Goal: Use online tool/utility: Utilize a website feature to perform a specific function

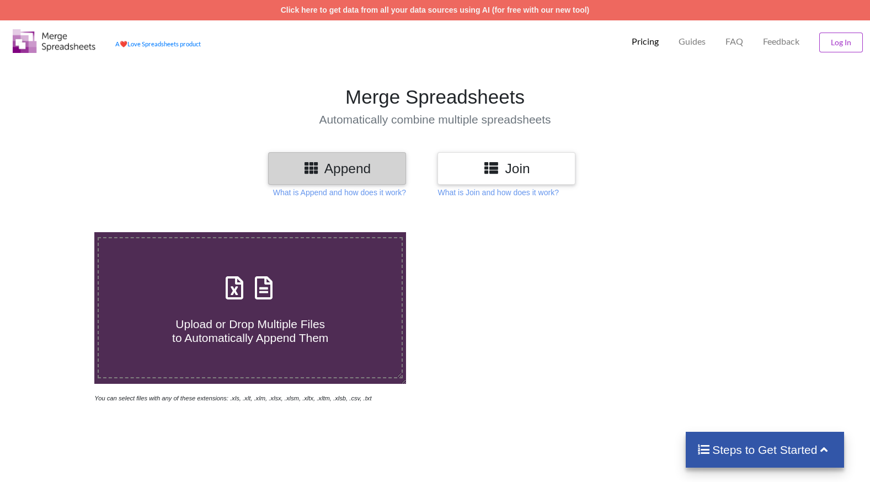
click at [241, 307] on h4 "Upload or Drop Multiple Files to Automatically Append Them" at bounding box center [250, 324] width 303 height 42
click at [60, 232] on input "Upload or Drop Multiple Files to Automatically Append Them" at bounding box center [60, 232] width 0 height 0
type input "C:\fakepath\Book1 updated.xlsx"
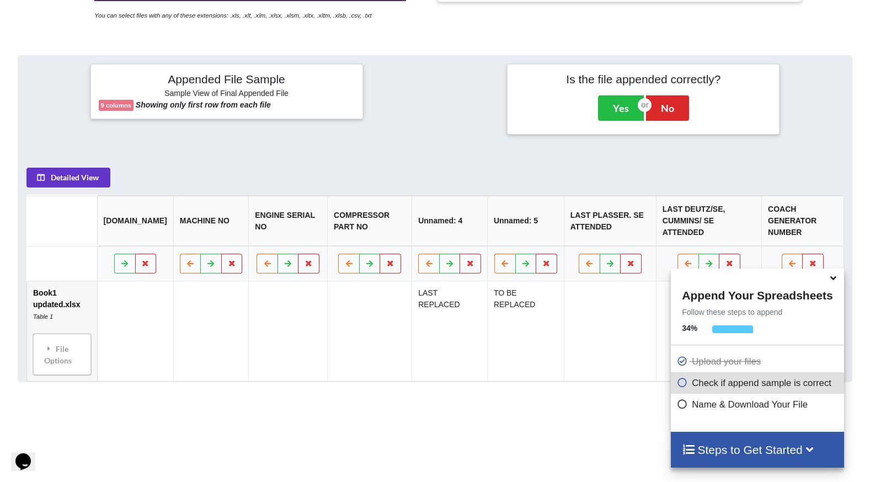
scroll to position [437, 0]
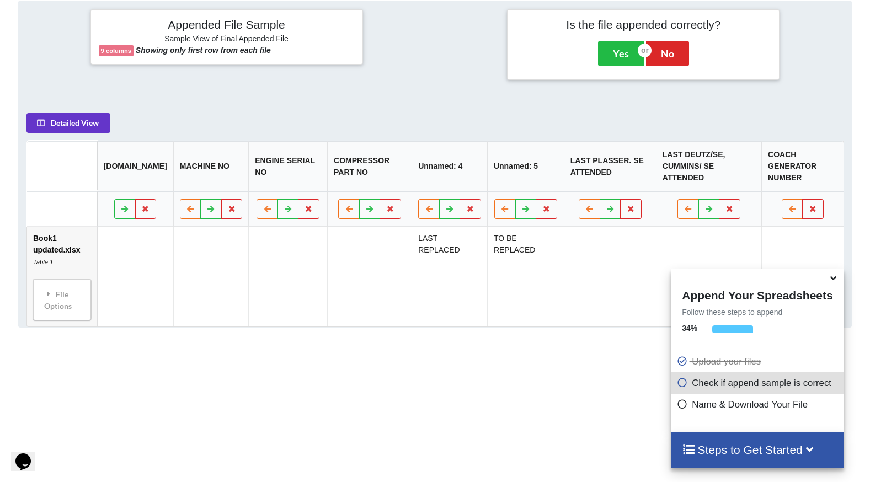
click at [682, 406] on icon at bounding box center [681, 402] width 11 height 9
click at [676, 403] on icon at bounding box center [681, 402] width 11 height 9
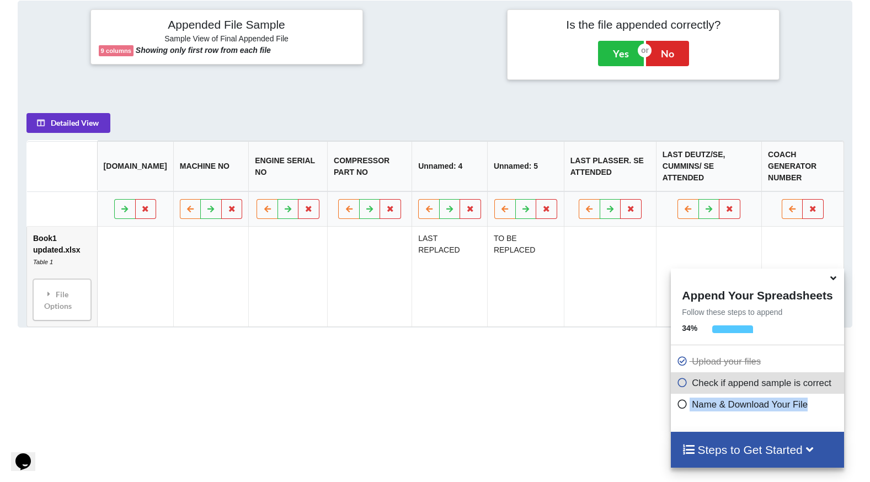
click at [676, 403] on icon at bounding box center [681, 402] width 11 height 9
click at [686, 404] on span at bounding box center [683, 404] width 15 height 10
click at [718, 395] on div "Name & Download Your File" at bounding box center [757, 405] width 173 height 22
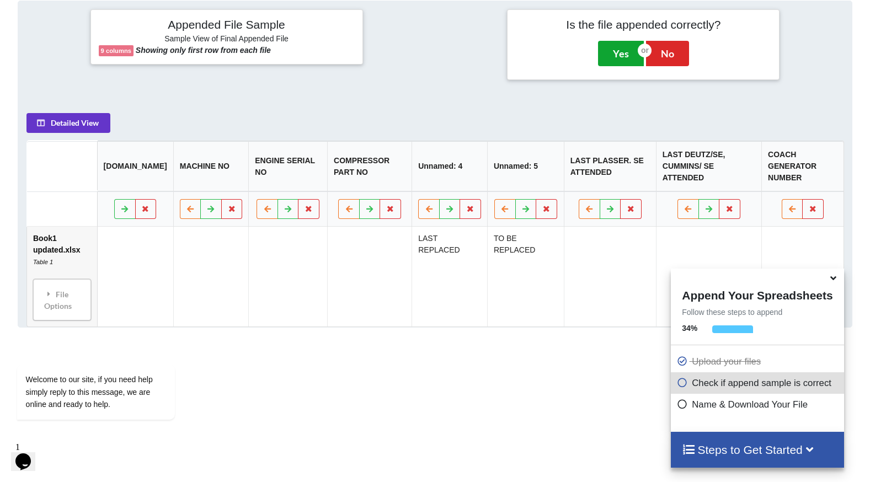
click at [632, 55] on button "Yes" at bounding box center [621, 53] width 46 height 25
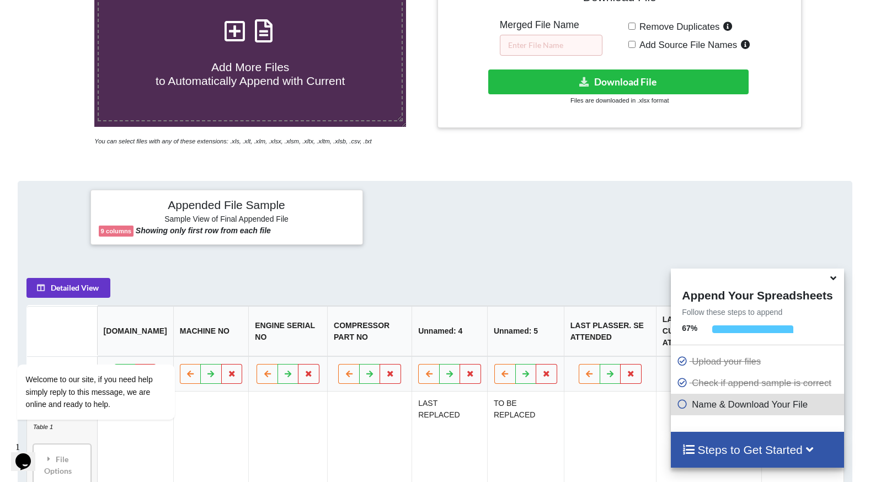
scroll to position [232, 0]
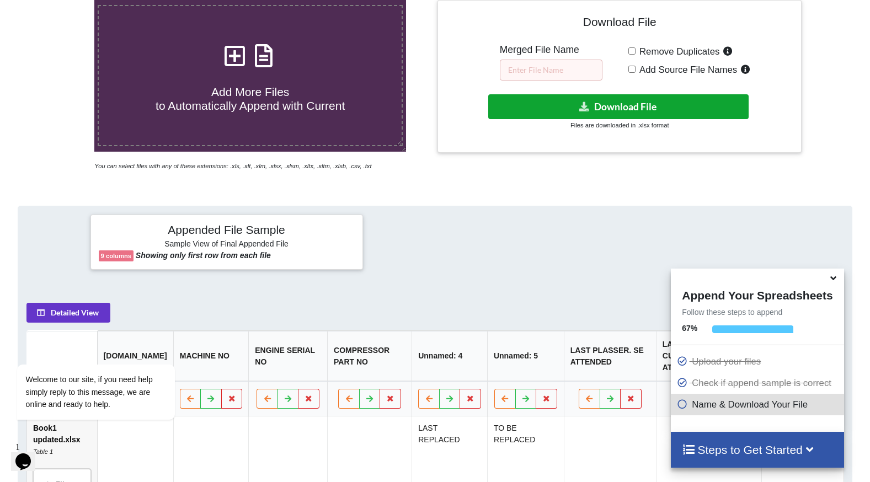
click at [631, 106] on button "Download File" at bounding box center [618, 106] width 260 height 25
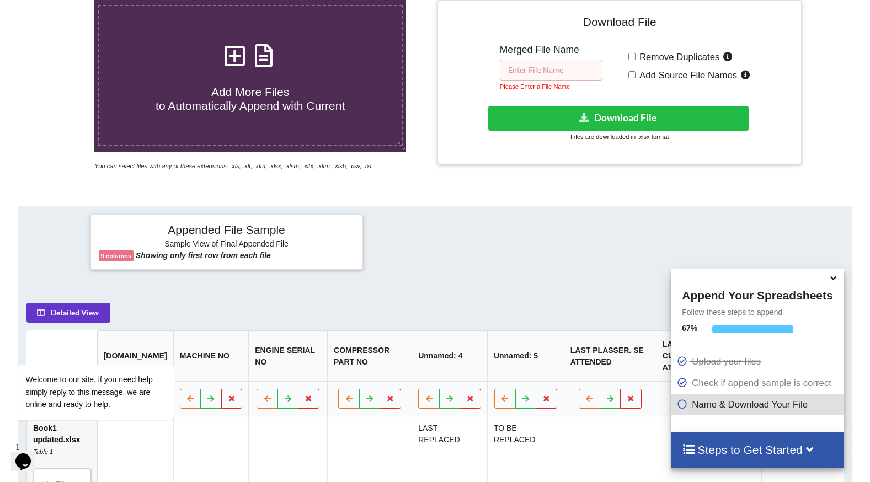
click at [557, 66] on input "text" at bounding box center [551, 70] width 103 height 21
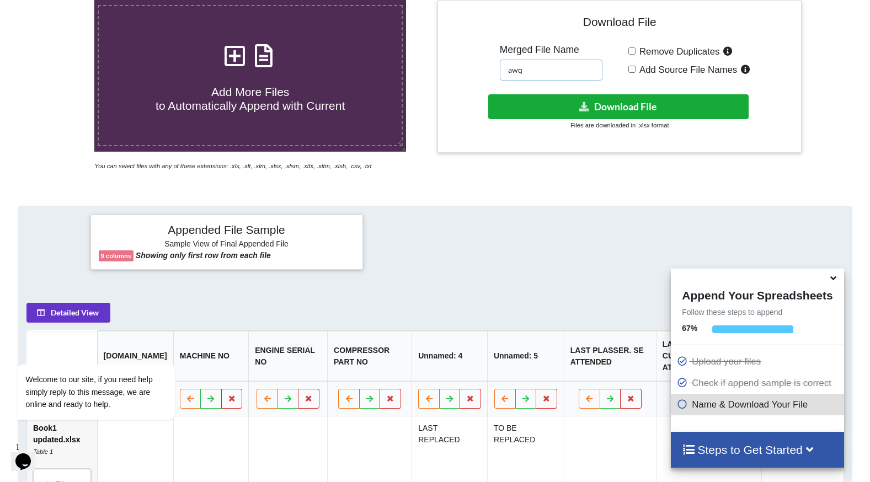
type input "awq"
click at [562, 107] on button "Download File" at bounding box center [618, 106] width 260 height 25
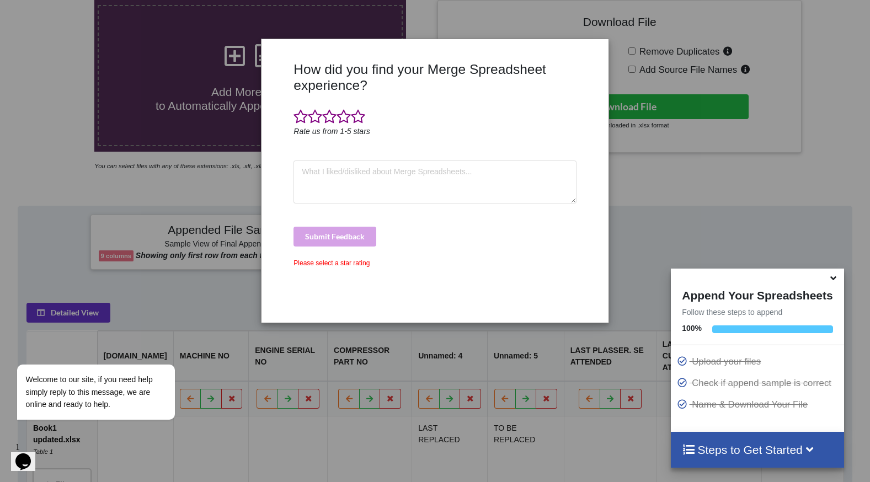
click at [365, 109] on div at bounding box center [434, 117] width 282 height 17
drag, startPoint x: 355, startPoint y: 114, endPoint x: 328, endPoint y: 183, distance: 73.8
click at [328, 183] on div "How did you find your Merge Spreadsheet experience? Rate us from 1-5 stars Subm…" at bounding box center [435, 187] width 288 height 253
click at [328, 183] on textarea at bounding box center [434, 182] width 282 height 43
type textarea "good"
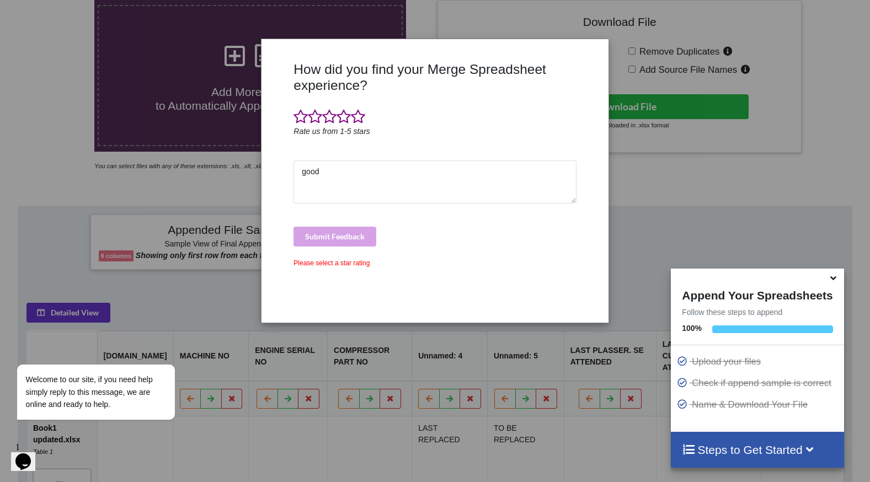
click at [325, 233] on div "Submit Feedback" at bounding box center [434, 237] width 282 height 20
click at [361, 115] on span at bounding box center [358, 116] width 14 height 15
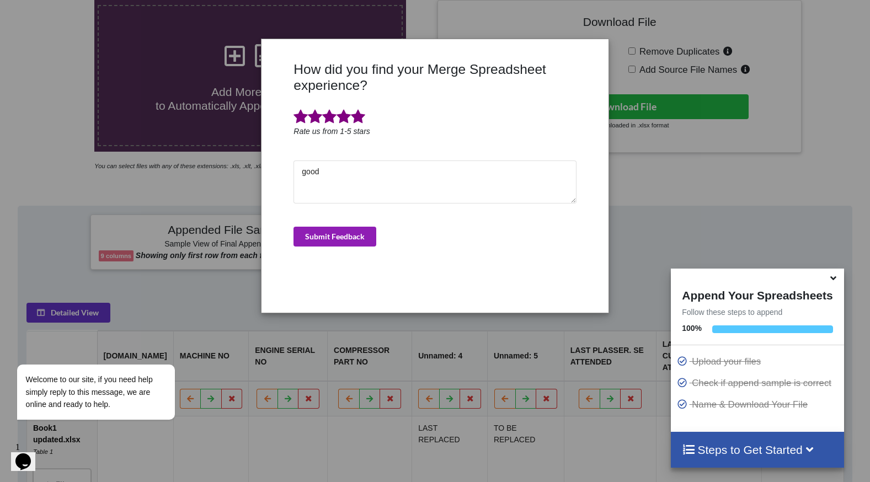
click at [319, 232] on button "Submit Feedback" at bounding box center [334, 237] width 83 height 20
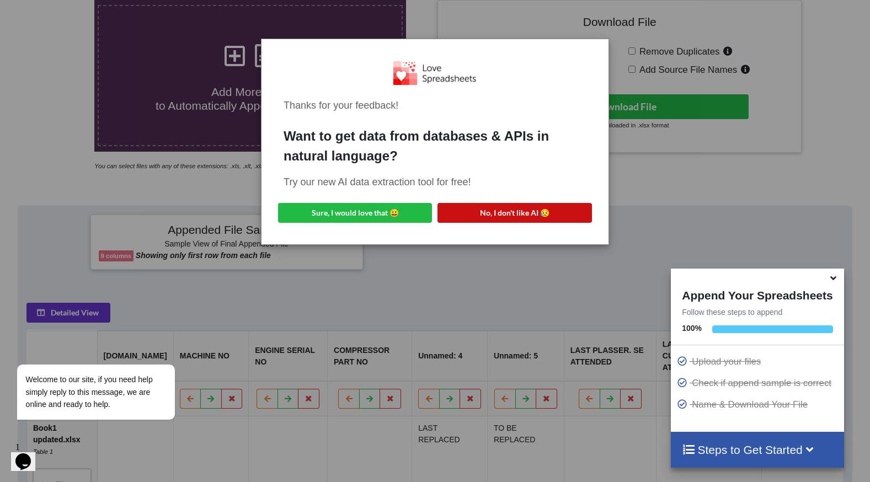
click at [513, 203] on button "No, I don't like AI 😥" at bounding box center [514, 213] width 154 height 20
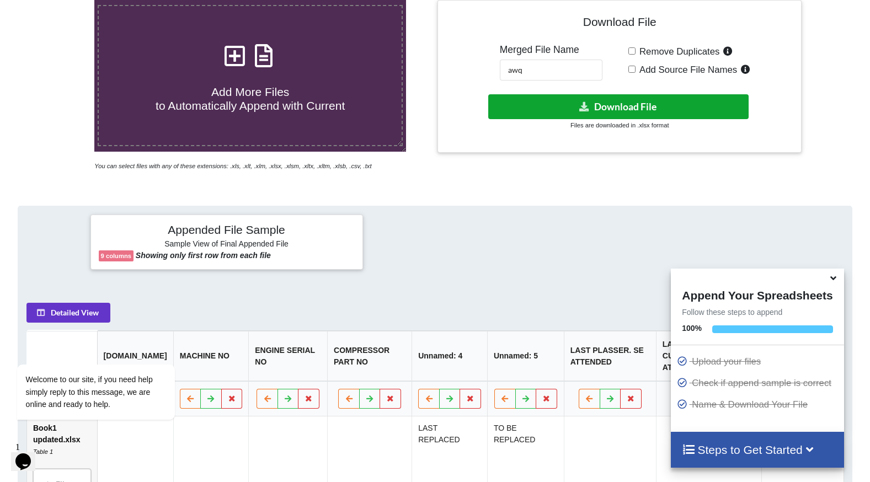
click at [594, 104] on button "Download File" at bounding box center [618, 106] width 260 height 25
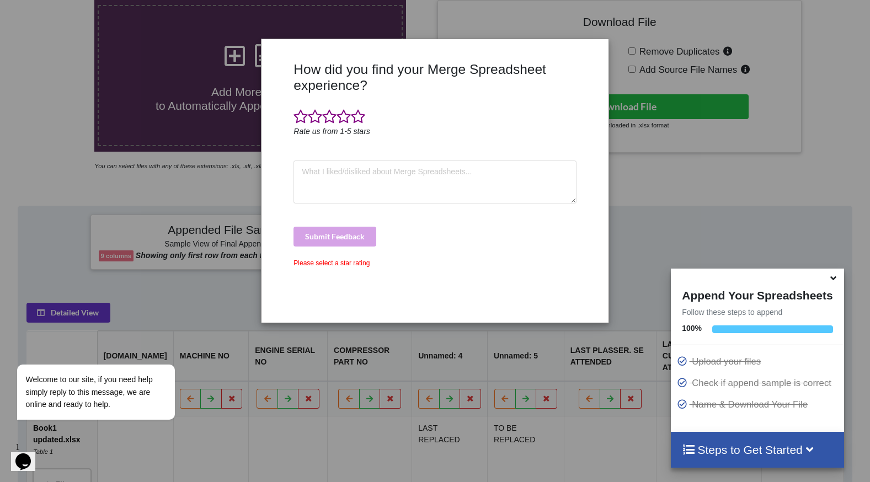
click at [839, 281] on icon at bounding box center [834, 276] width 12 height 10
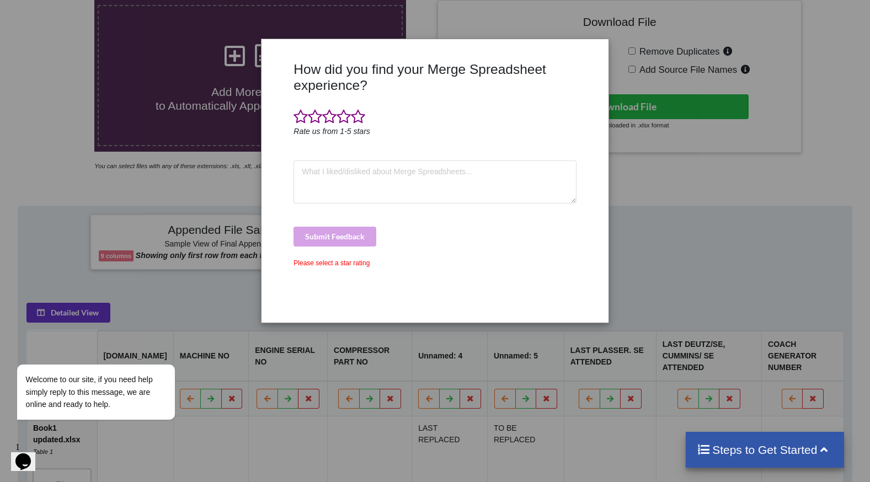
click at [691, 155] on div "How did you find your Merge Spreadsheet experience? Rate us from 1-5 stars Subm…" at bounding box center [435, 241] width 870 height 482
